Goal: Download file/media

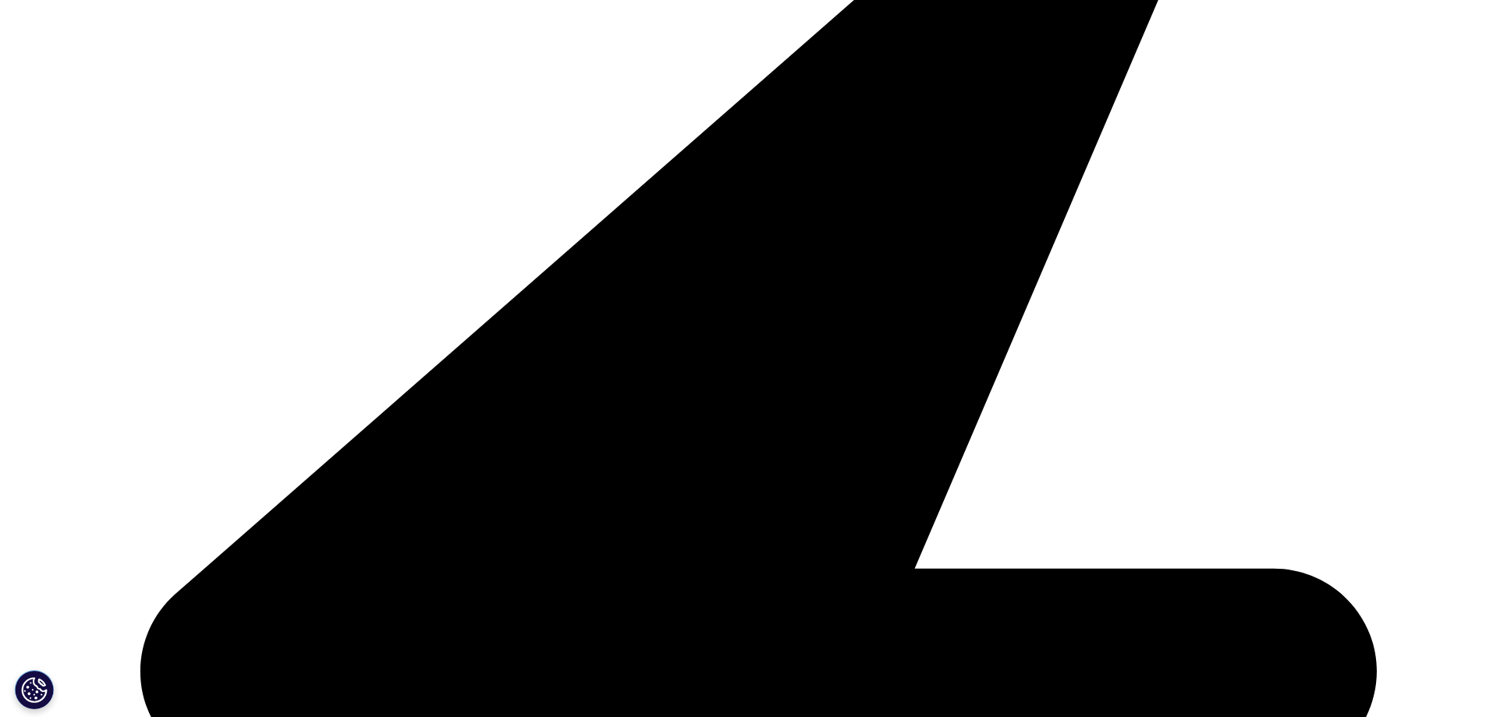
scroll to position [542, 921]
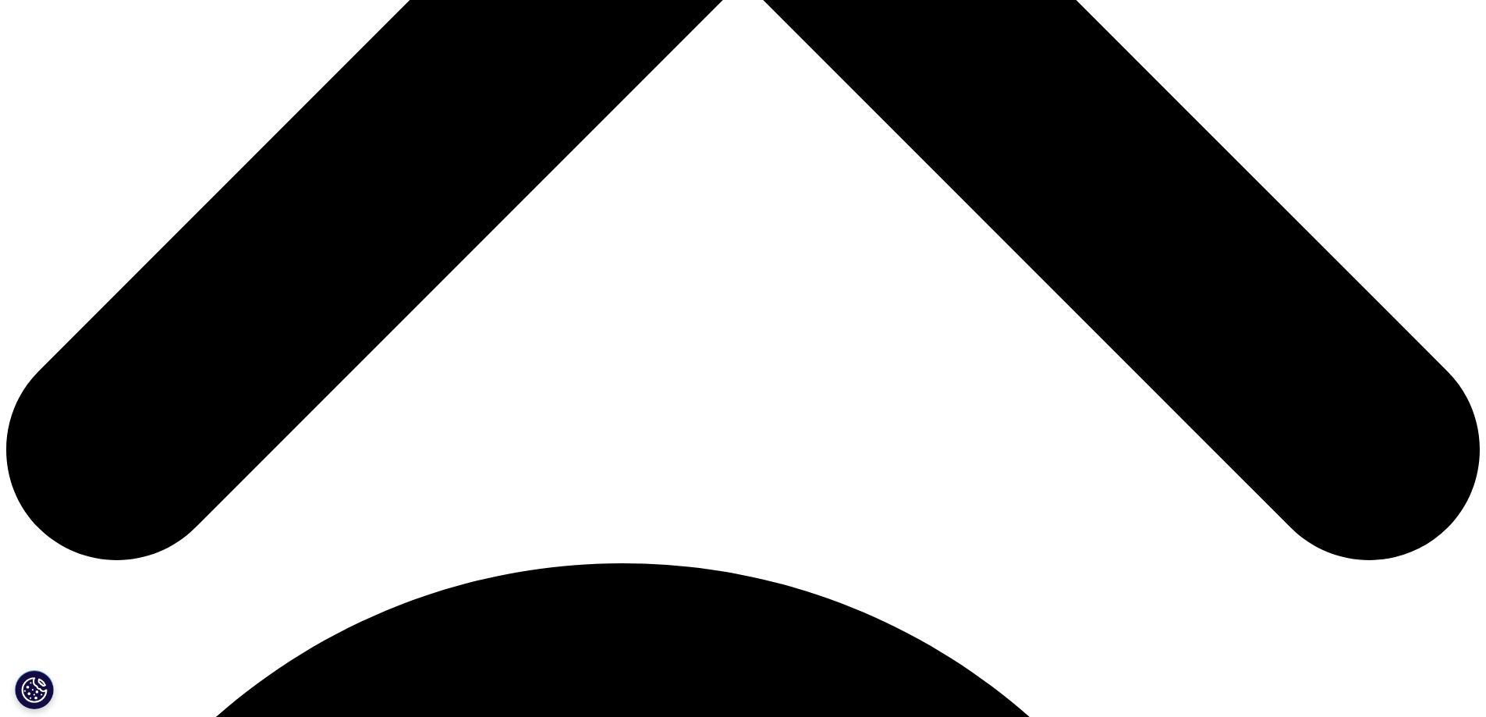
scroll to position [702, 0]
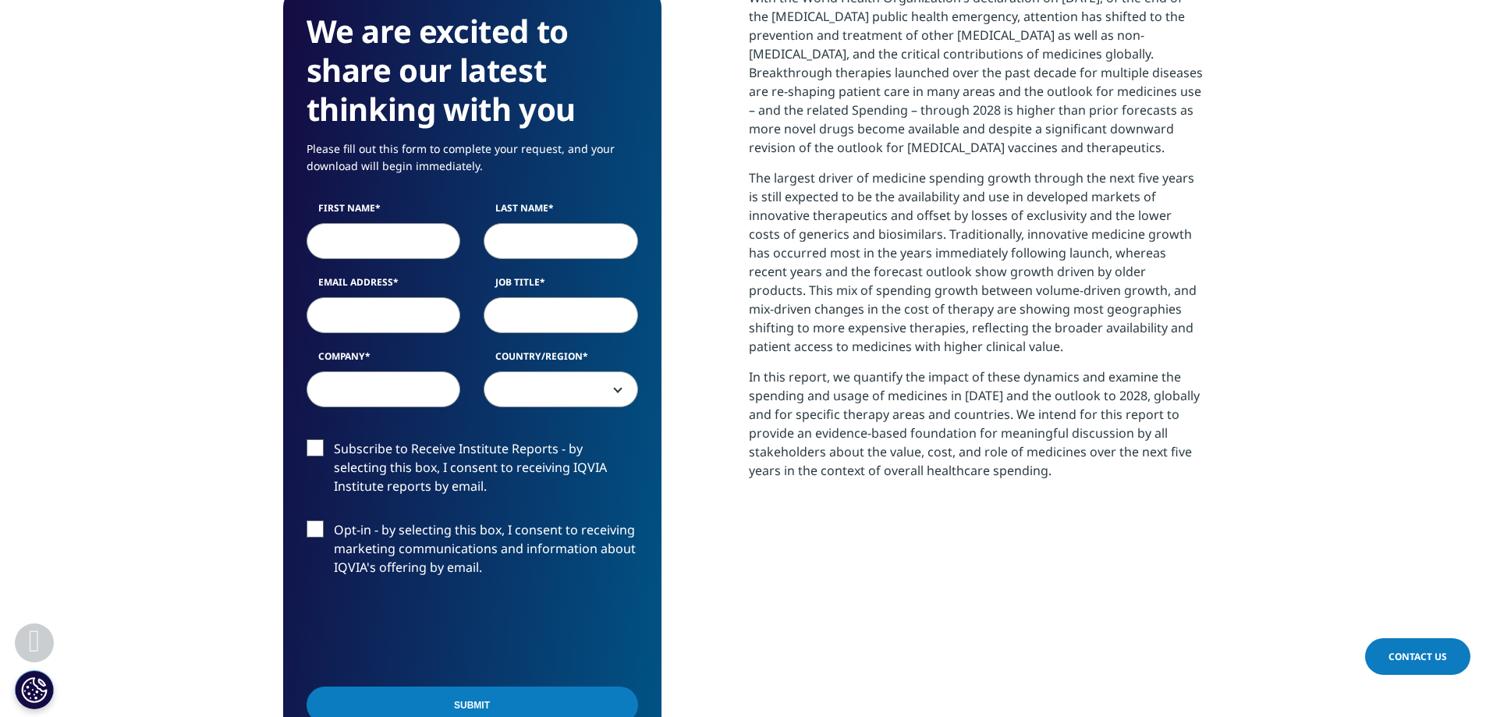
click at [361, 243] on input "First Name" at bounding box center [384, 241] width 154 height 36
type input "k"
type input "Kihwan"
type input "Park"
click at [410, 316] on input "Email Address" at bounding box center [384, 315] width 154 height 36
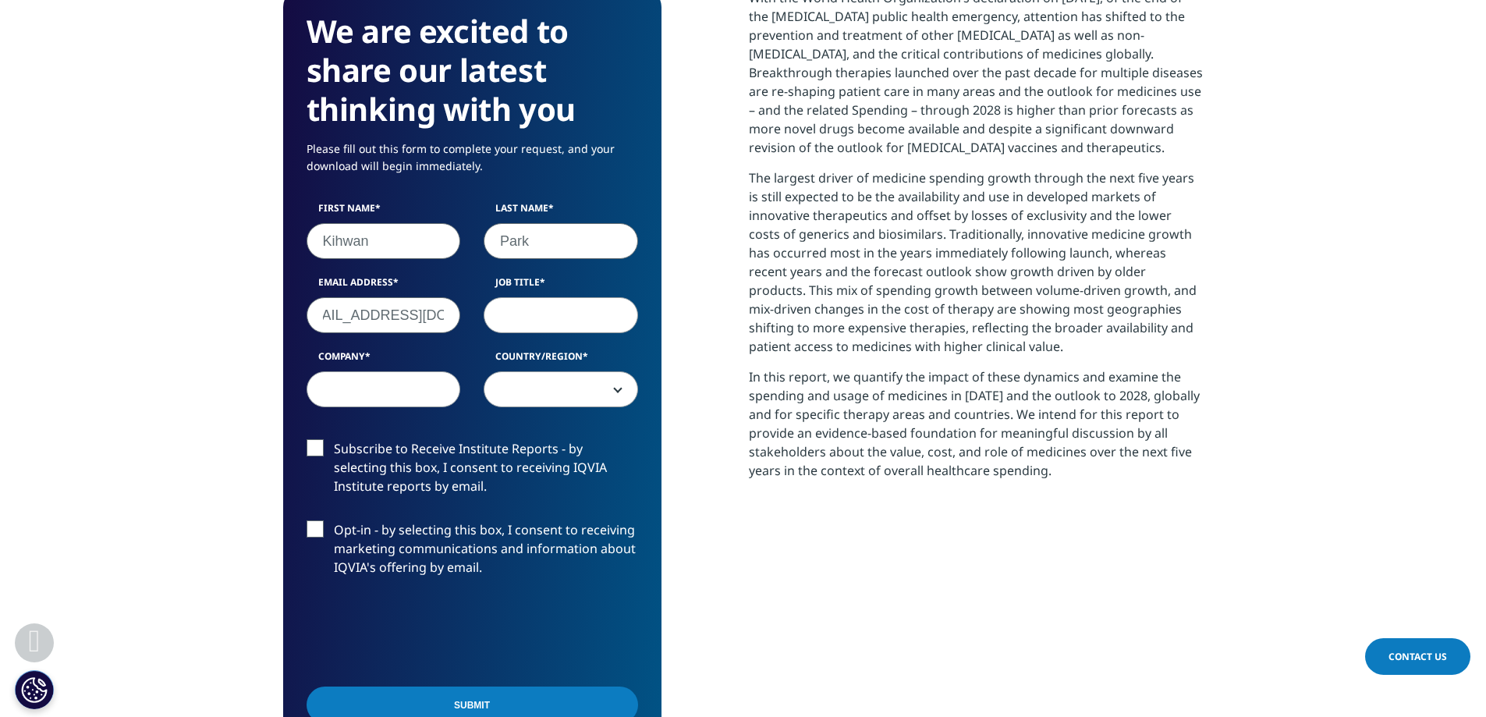
scroll to position [0, 30]
type input "[EMAIL_ADDRESS][DOMAIN_NAME]"
click at [553, 309] on input "Job Title" at bounding box center [561, 315] width 154 height 36
type input "Professor"
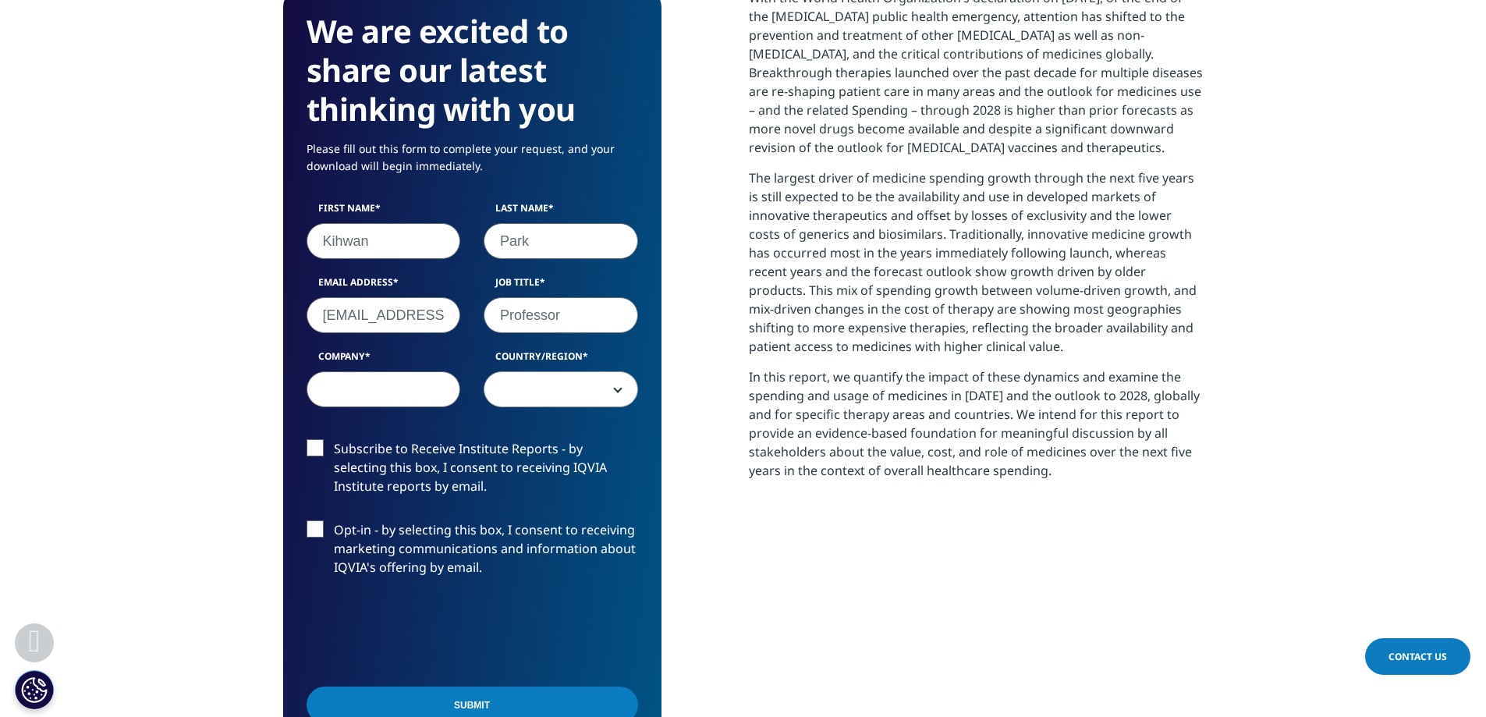
click at [386, 382] on input "Company" at bounding box center [384, 389] width 154 height 36
type input "KAIST"
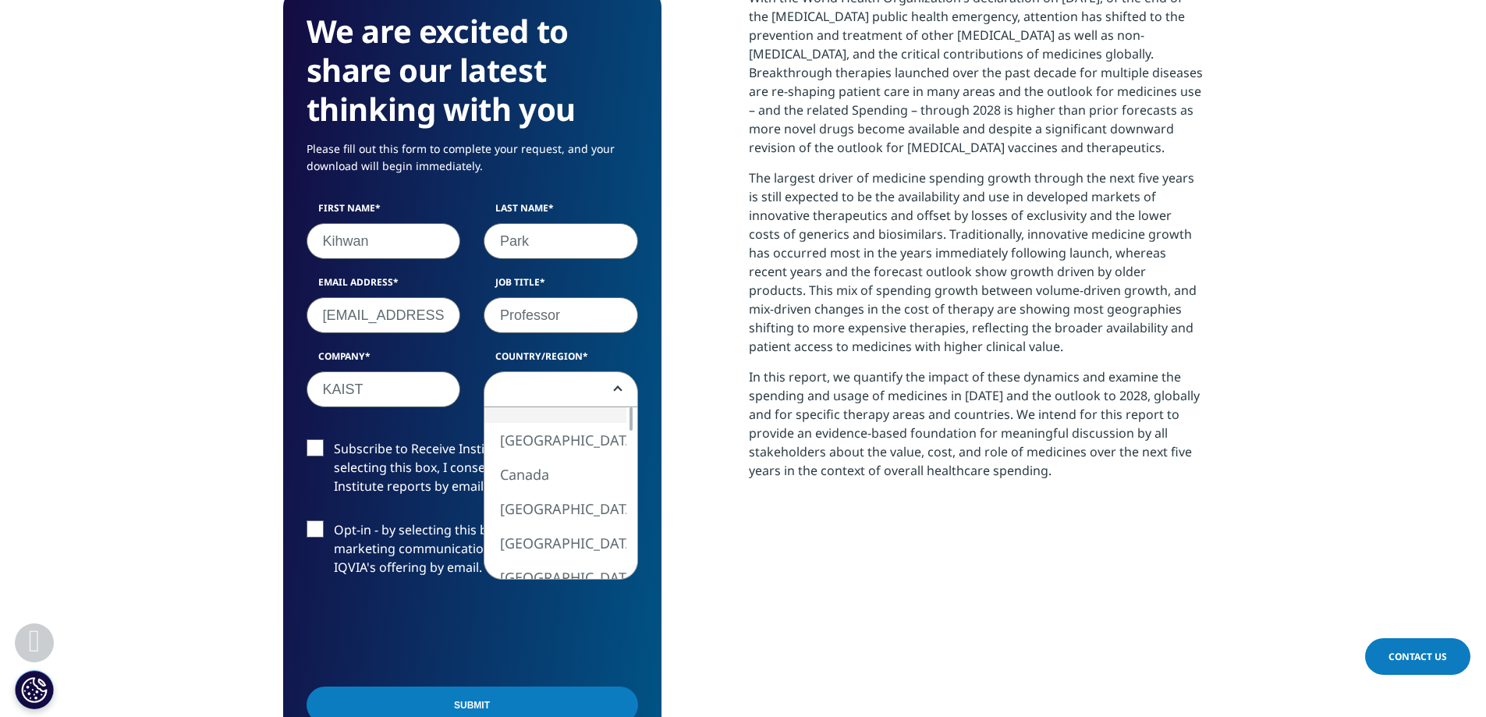
click at [615, 389] on b at bounding box center [615, 389] width 0 height 0
select select "[GEOGRAPHIC_DATA]"
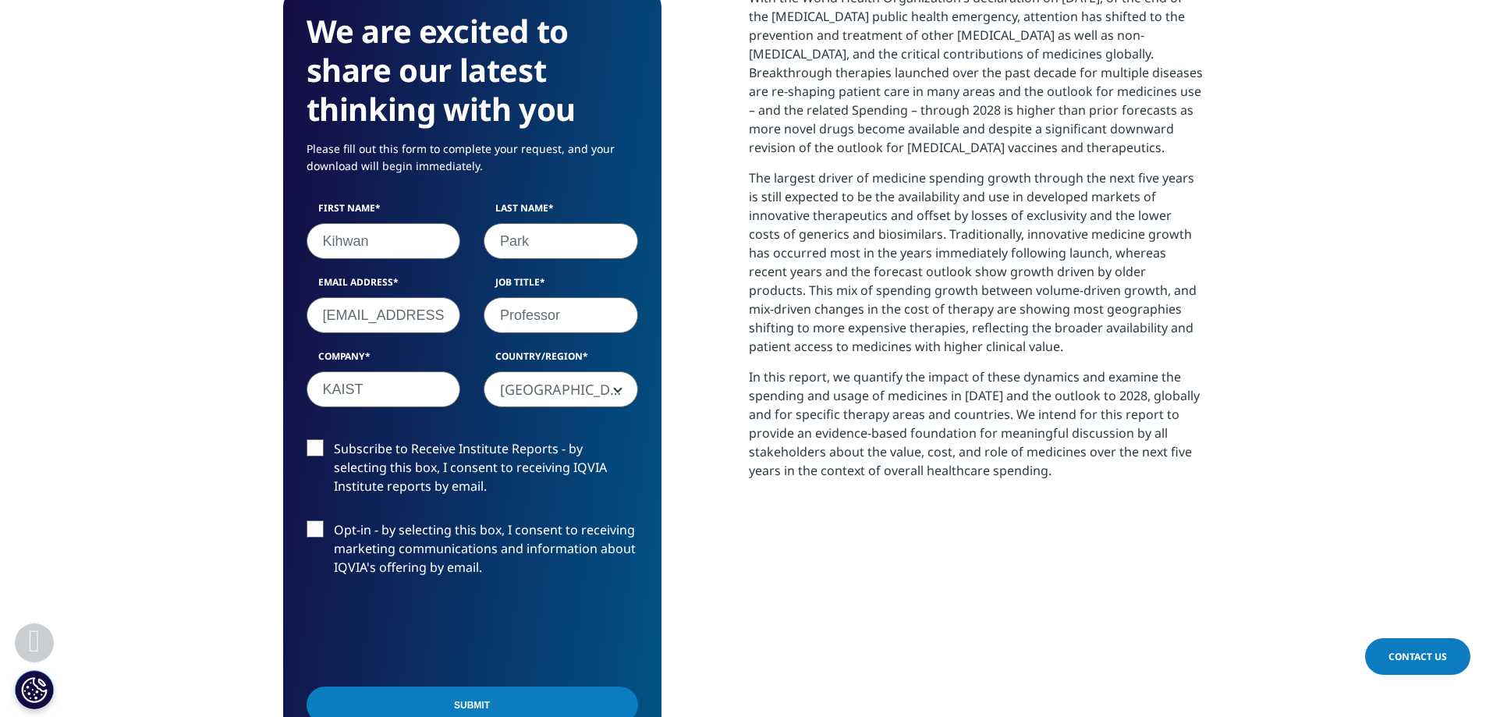
click at [317, 447] on label "Subscribe to Receive Institute Reports - by selecting this box, I consent to re…" at bounding box center [473, 471] width 332 height 65
click at [334, 439] on input "Subscribe to Receive Institute Reports - by selecting this box, I consent to re…" at bounding box center [334, 439] width 0 height 0
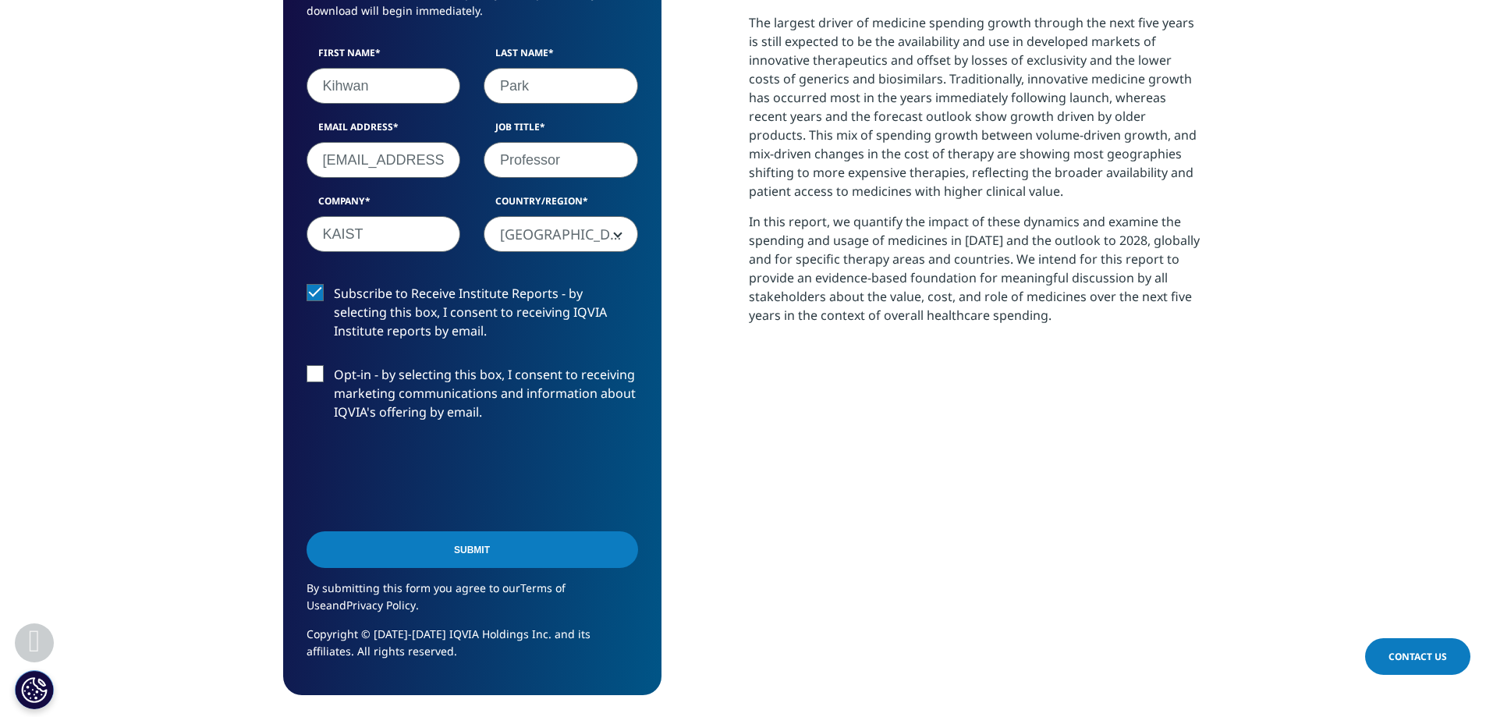
scroll to position [858, 0]
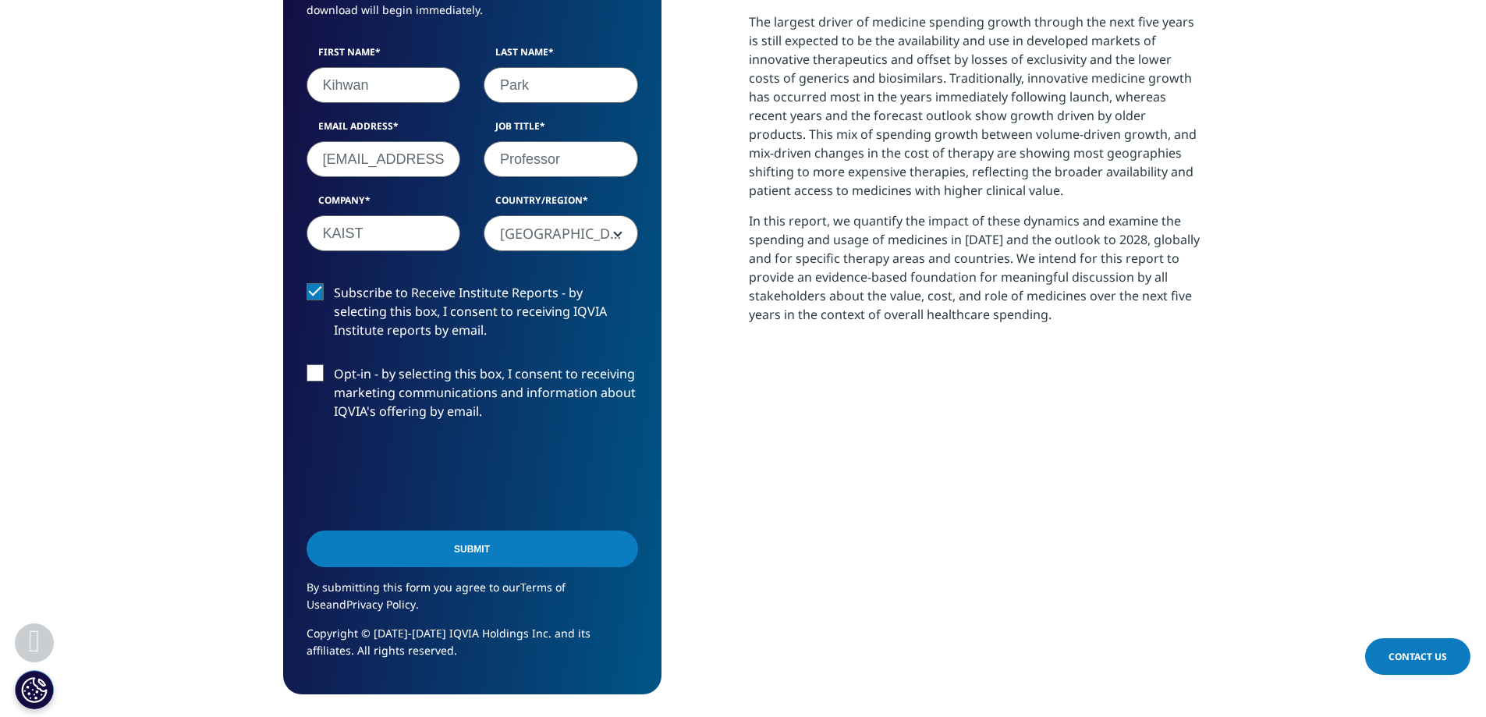
click at [310, 291] on label "Subscribe to Receive Institute Reports - by selecting this box, I consent to re…" at bounding box center [473, 315] width 332 height 65
click at [334, 283] on input "Subscribe to Receive Institute Reports - by selecting this box, I consent to re…" at bounding box center [334, 283] width 0 height 0
click at [530, 548] on input "Submit" at bounding box center [473, 548] width 332 height 37
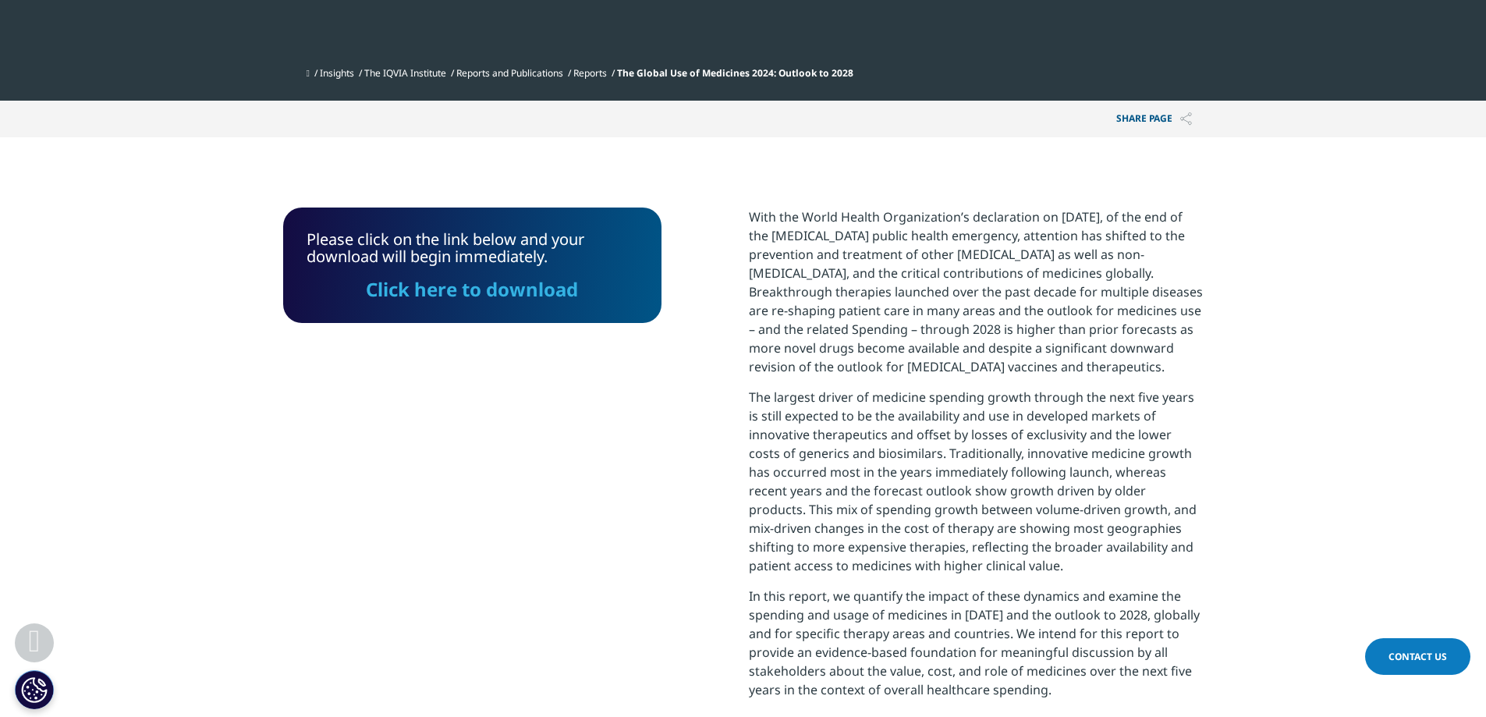
scroll to position [480, 0]
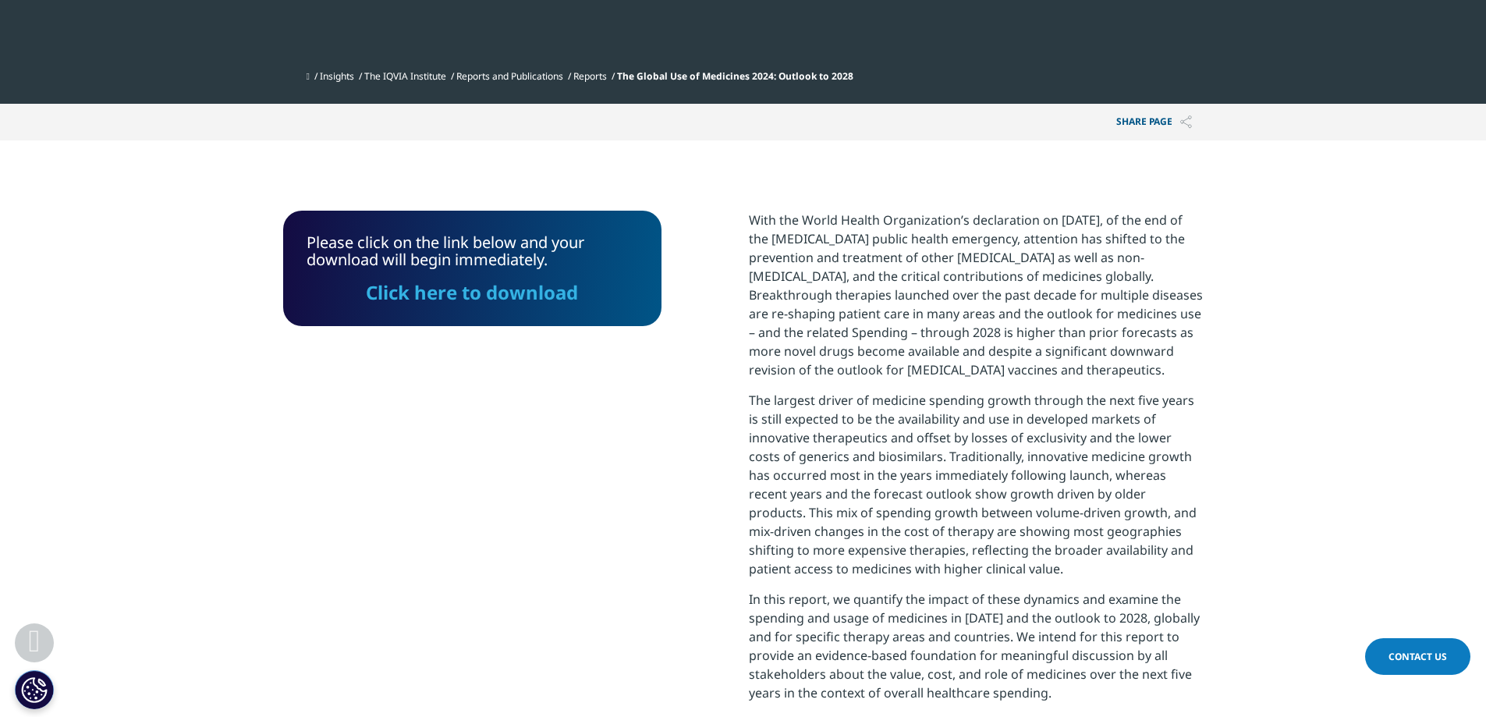
click at [509, 295] on link "Click here to download" at bounding box center [472, 292] width 212 height 26
